Goal: Task Accomplishment & Management: Manage account settings

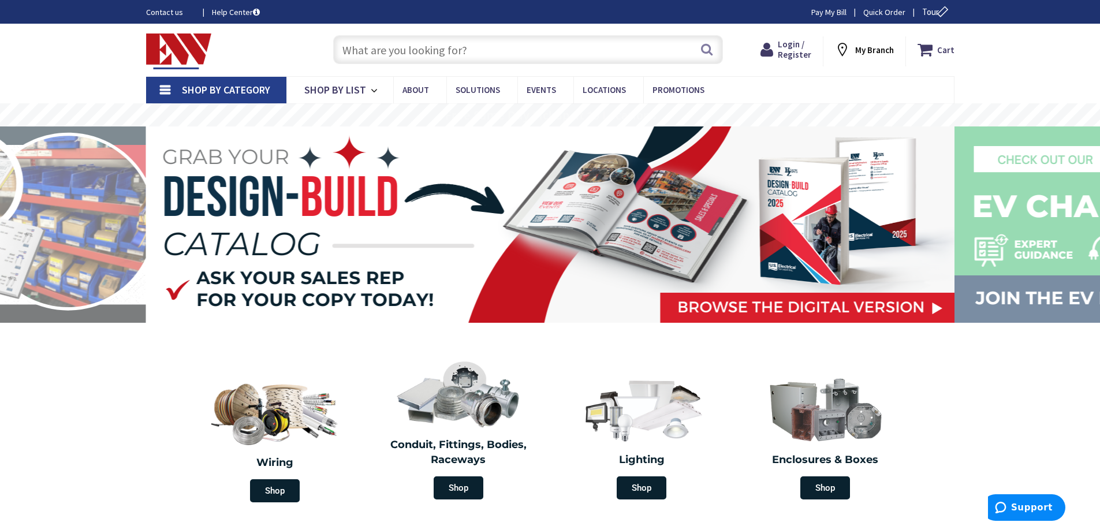
click at [797, 47] on span "Login / Register" at bounding box center [794, 49] width 33 height 21
click at [796, 49] on span "Login / Register" at bounding box center [789, 49] width 33 height 21
click at [794, 51] on span "Login / Register" at bounding box center [789, 49] width 33 height 21
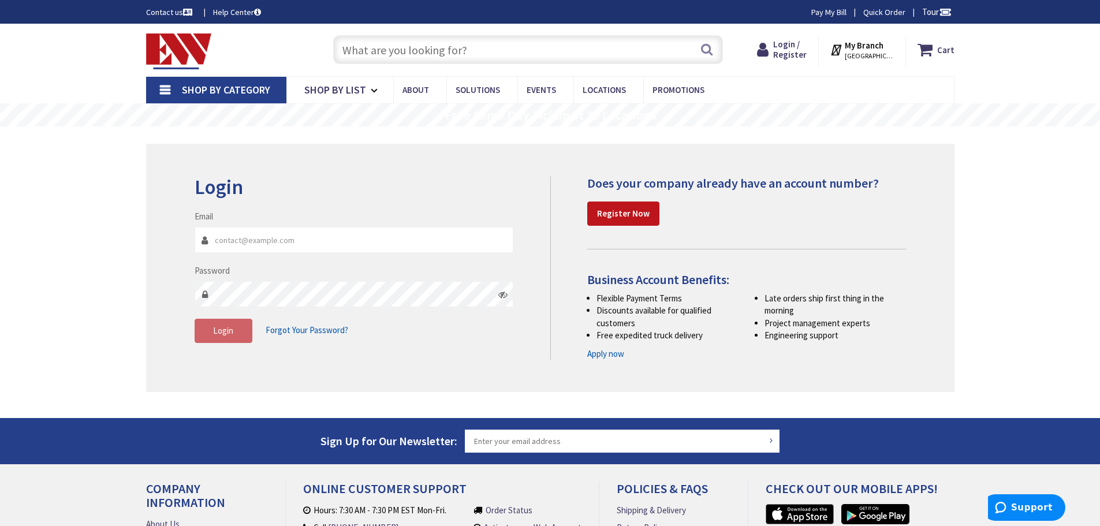
type input "[EMAIL_ADDRESS][DOMAIN_NAME]"
click at [502, 294] on icon at bounding box center [502, 294] width 9 height 9
click at [235, 329] on button "Login" at bounding box center [224, 331] width 58 height 24
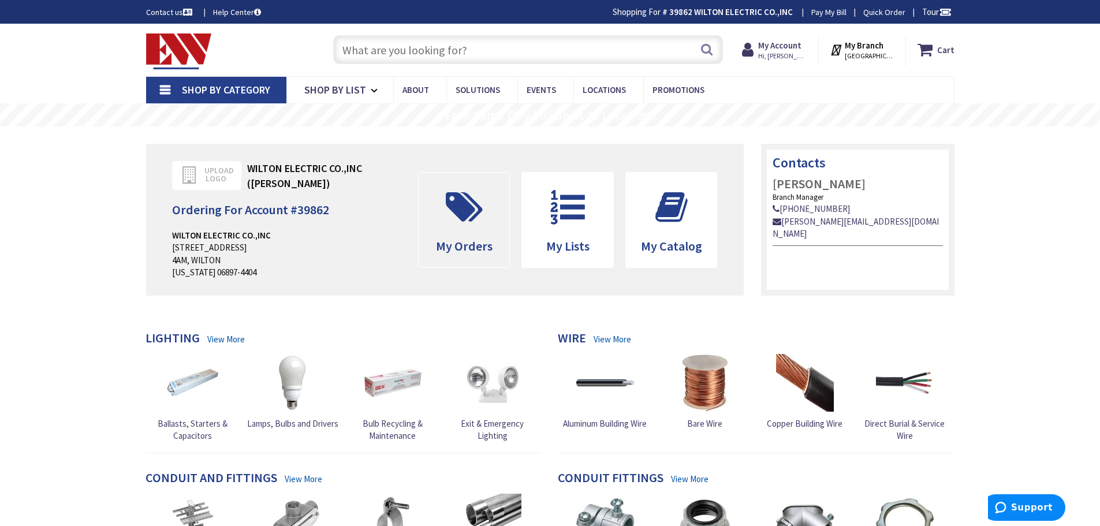
click at [489, 227] on span at bounding box center [464, 207] width 74 height 52
click at [474, 222] on icon at bounding box center [464, 207] width 49 height 35
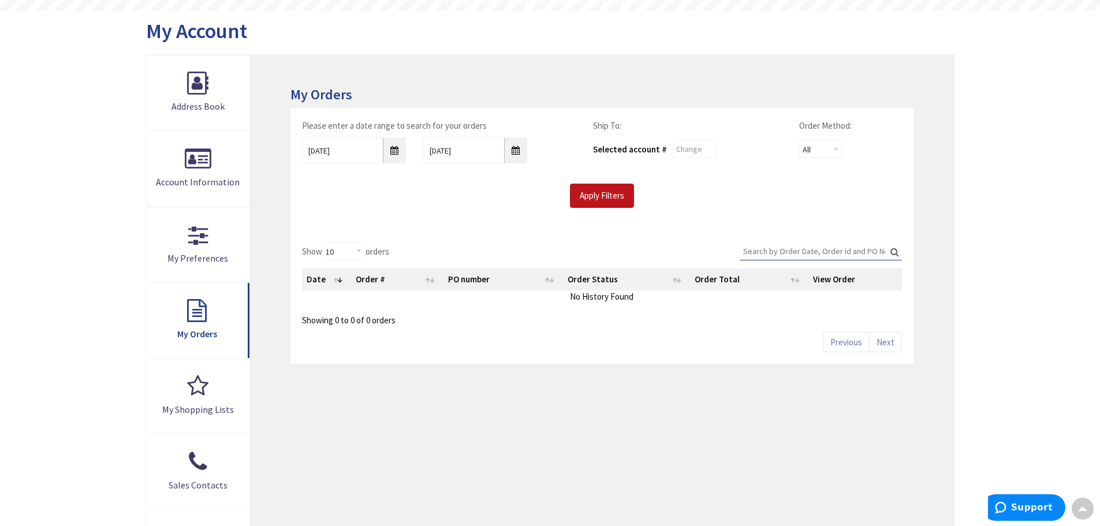
scroll to position [117, 0]
click at [597, 195] on input "Apply Filters" at bounding box center [602, 196] width 64 height 24
